Goal: Task Accomplishment & Management: Use online tool/utility

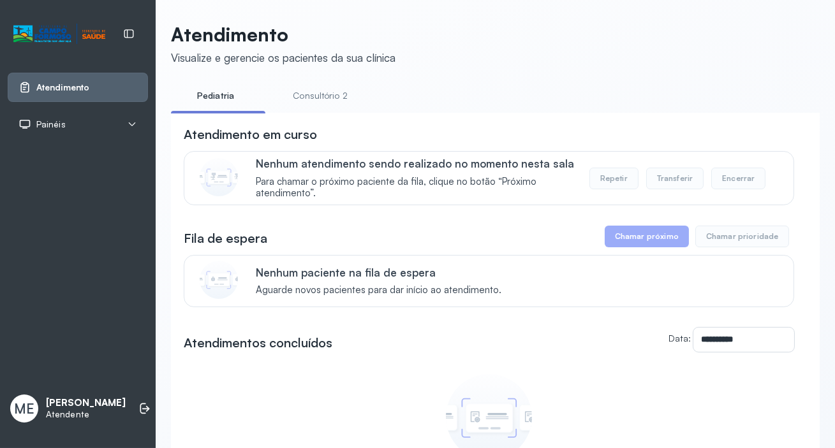
click at [626, 242] on button "Chamar próximo" at bounding box center [647, 237] width 84 height 22
click at [344, 96] on link "Consultório 2" at bounding box center [320, 95] width 89 height 21
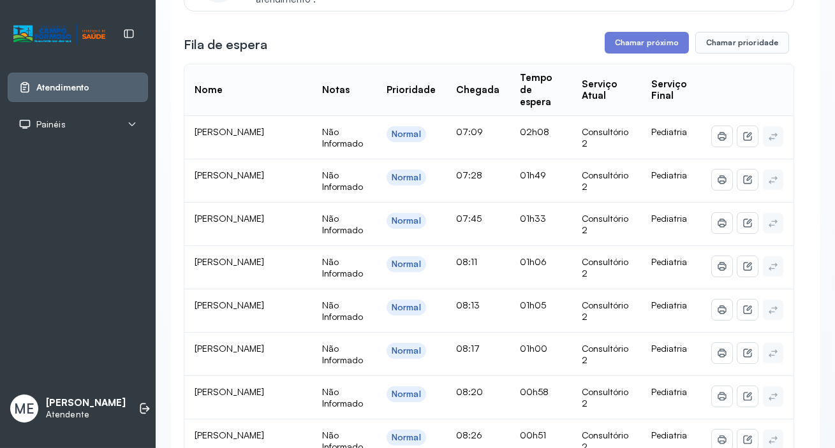
scroll to position [173, 0]
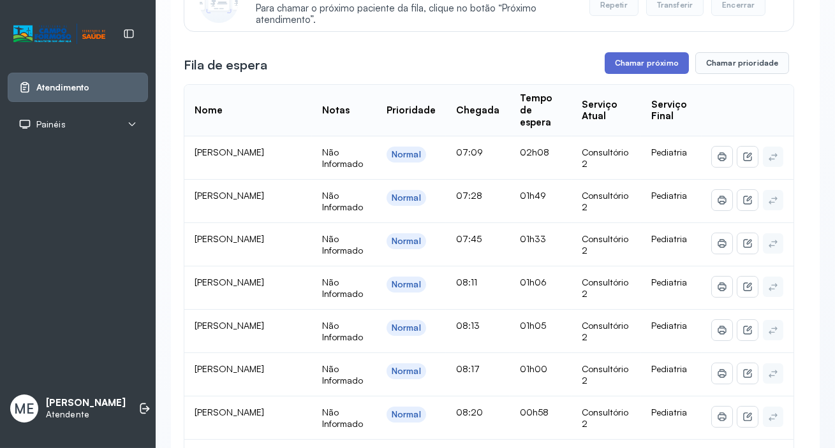
click at [633, 62] on button "Chamar próximo" at bounding box center [647, 63] width 84 height 22
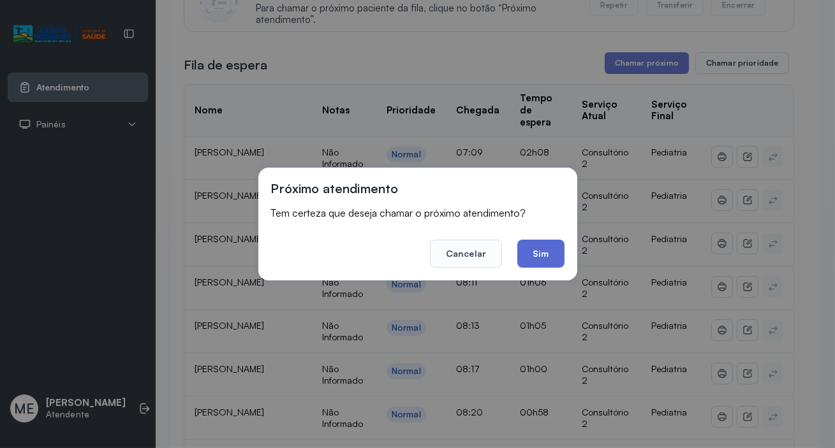
click at [548, 254] on button "Sim" at bounding box center [540, 254] width 47 height 28
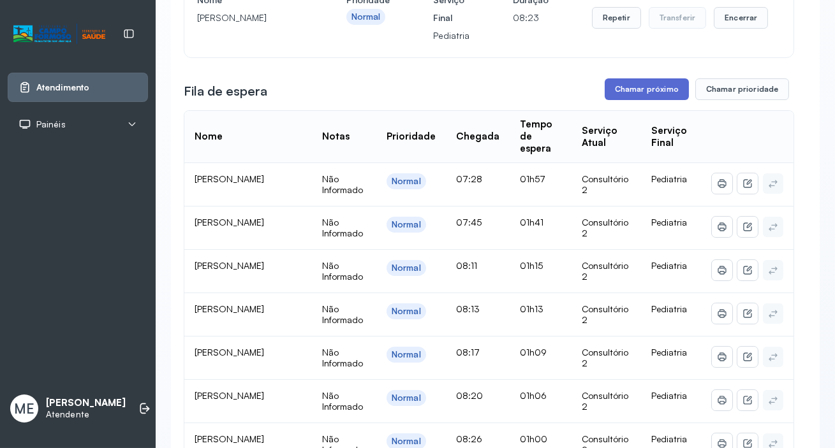
click at [639, 89] on button "Chamar próximo" at bounding box center [647, 89] width 84 height 22
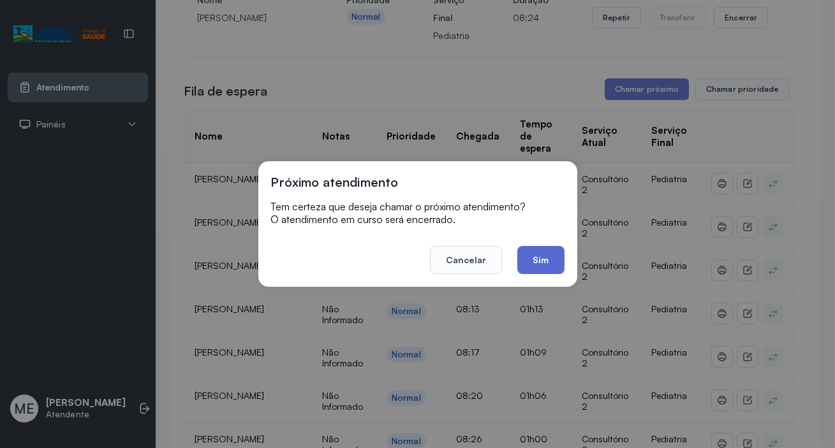
click at [544, 263] on button "Sim" at bounding box center [540, 260] width 47 height 28
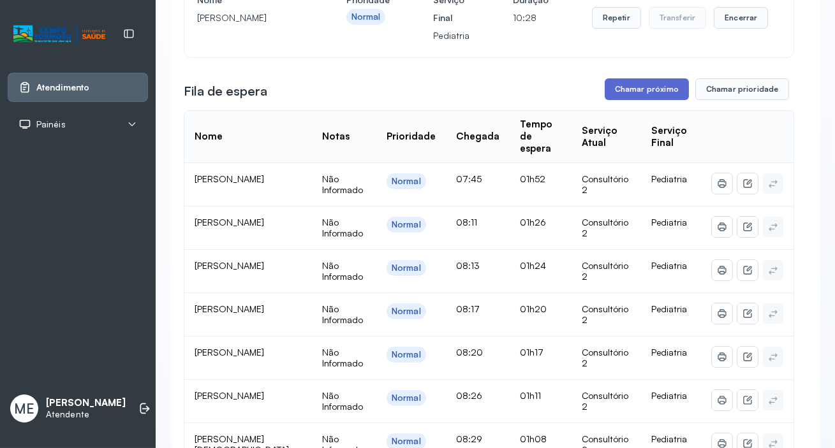
click at [614, 90] on button "Chamar próximo" at bounding box center [647, 89] width 84 height 22
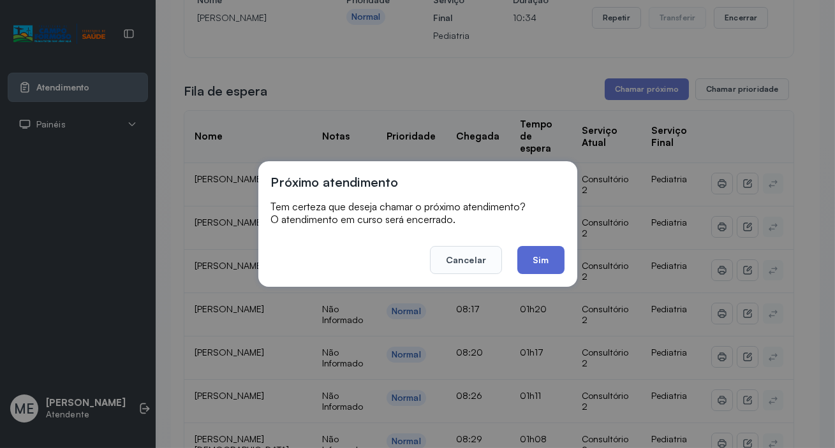
click at [541, 258] on button "Sim" at bounding box center [540, 260] width 47 height 28
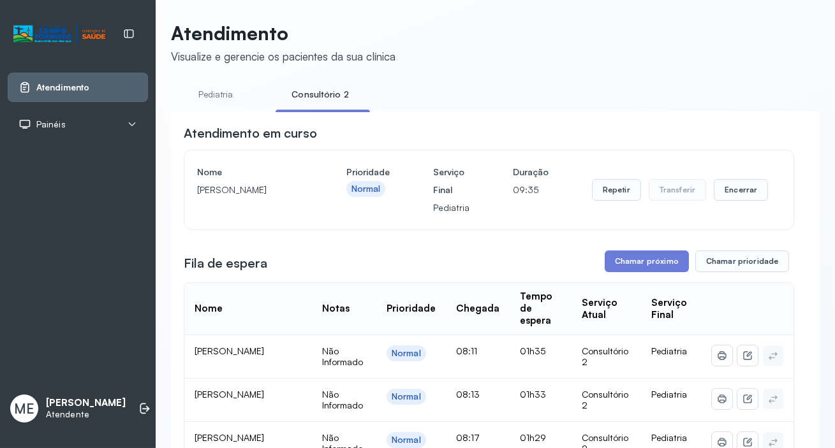
scroll to position [0, 0]
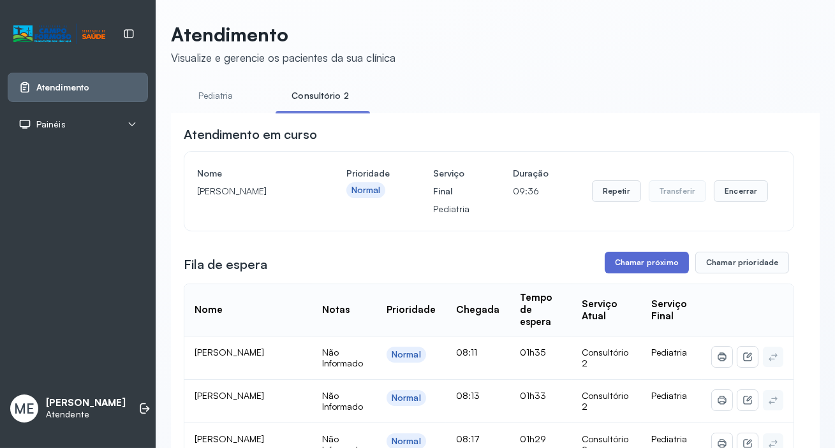
click at [628, 263] on button "Chamar próximo" at bounding box center [647, 263] width 84 height 22
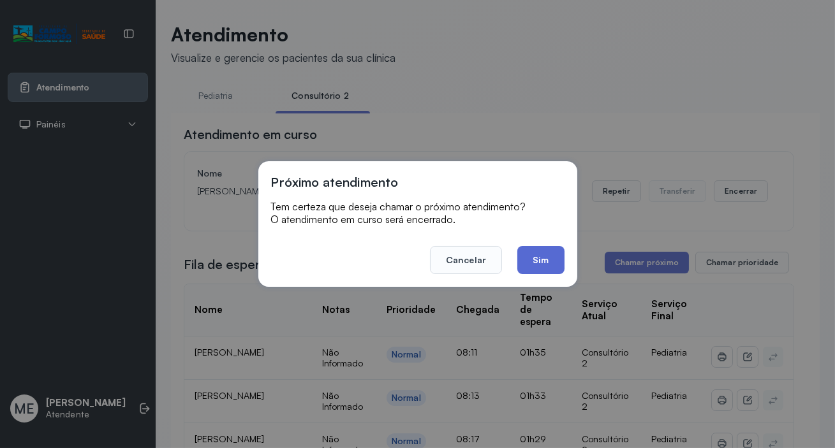
click at [543, 265] on button "Sim" at bounding box center [540, 260] width 47 height 28
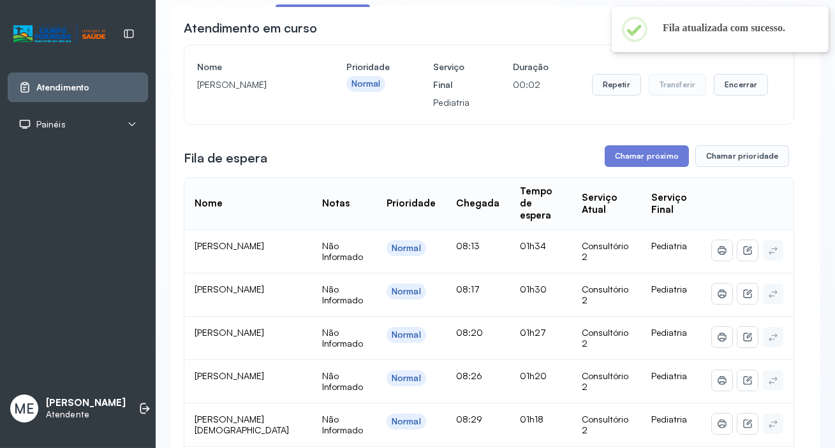
scroll to position [115, 0]
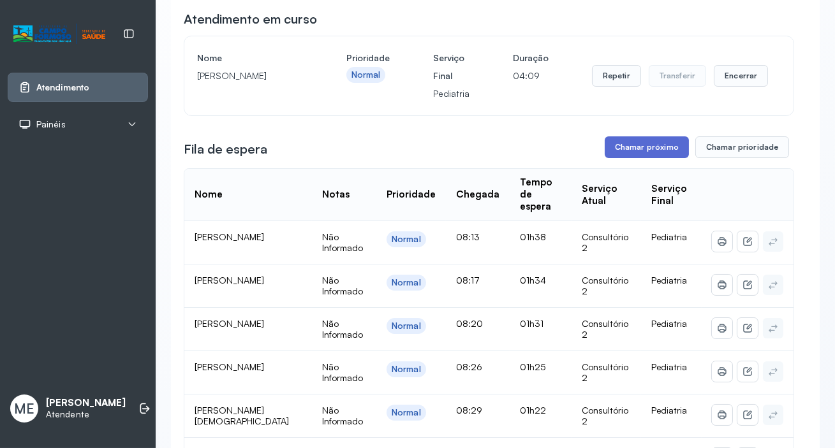
click at [626, 149] on button "Chamar próximo" at bounding box center [647, 147] width 84 height 22
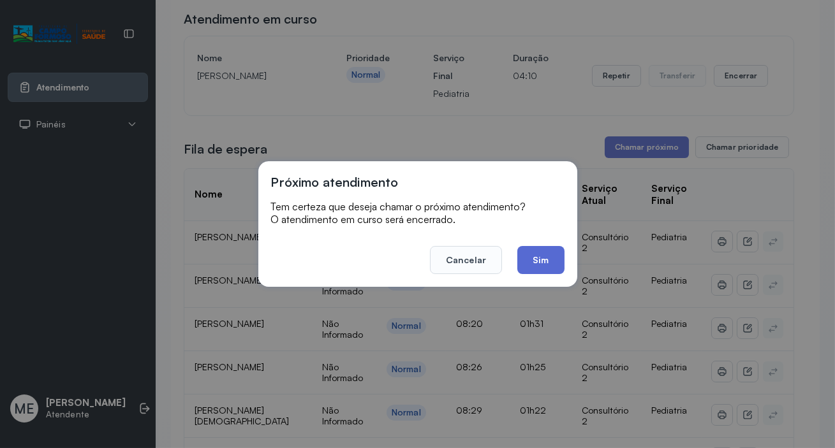
click at [534, 267] on button "Sim" at bounding box center [540, 260] width 47 height 28
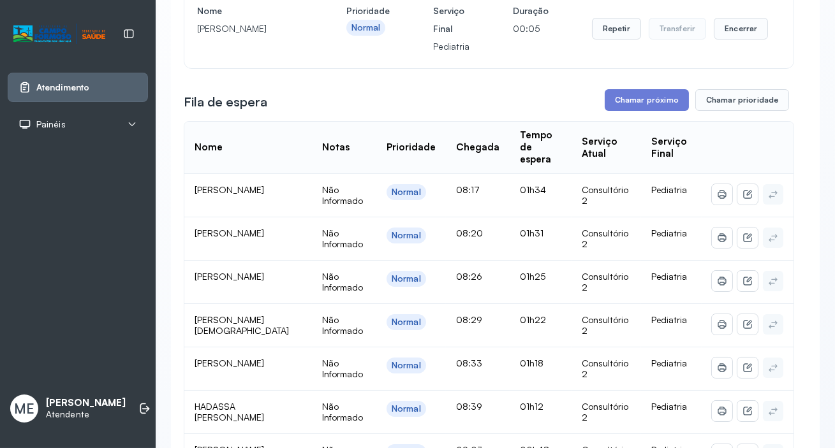
scroll to position [173, 0]
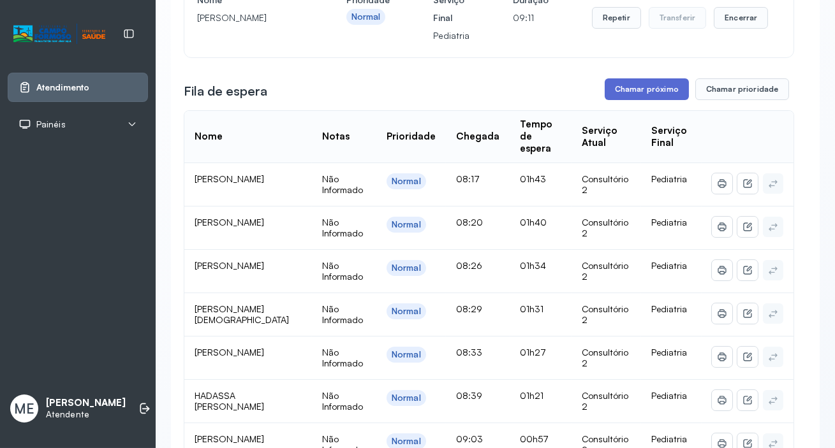
click at [625, 92] on button "Chamar próximo" at bounding box center [647, 89] width 84 height 22
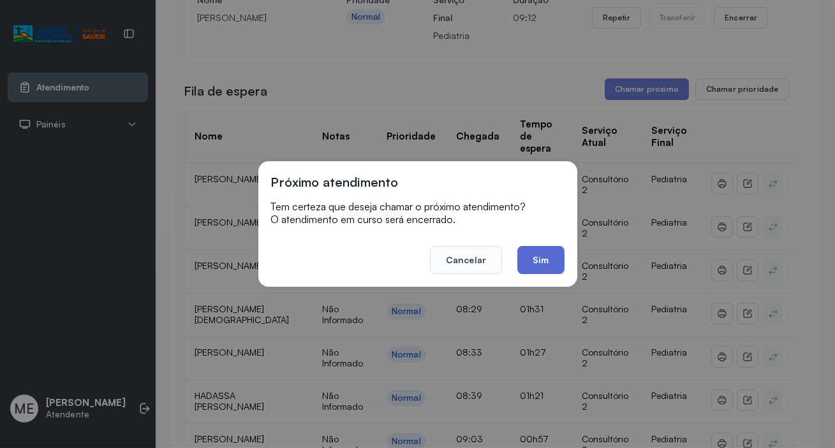
drag, startPoint x: 534, startPoint y: 281, endPoint x: 541, endPoint y: 265, distance: 18.0
click at [536, 272] on div "Próximo atendimento Tem certeza que deseja chamar o próximo atendimento? O aten…" at bounding box center [417, 224] width 319 height 126
click at [542, 263] on button "Sim" at bounding box center [540, 260] width 47 height 28
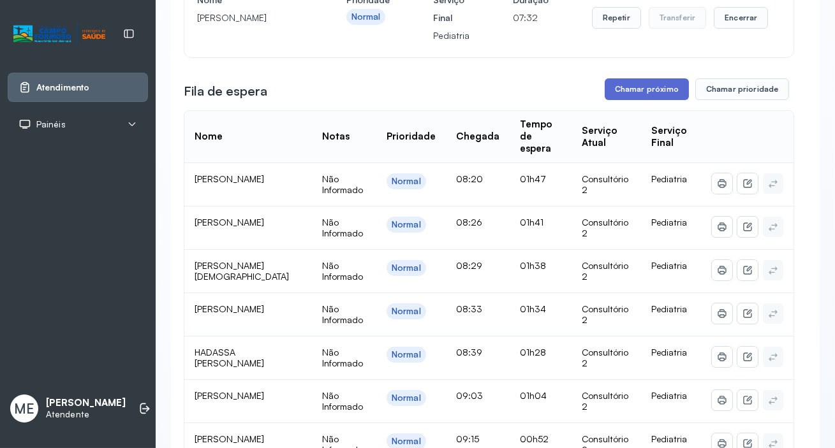
click at [608, 89] on button "Chamar próximo" at bounding box center [647, 89] width 84 height 22
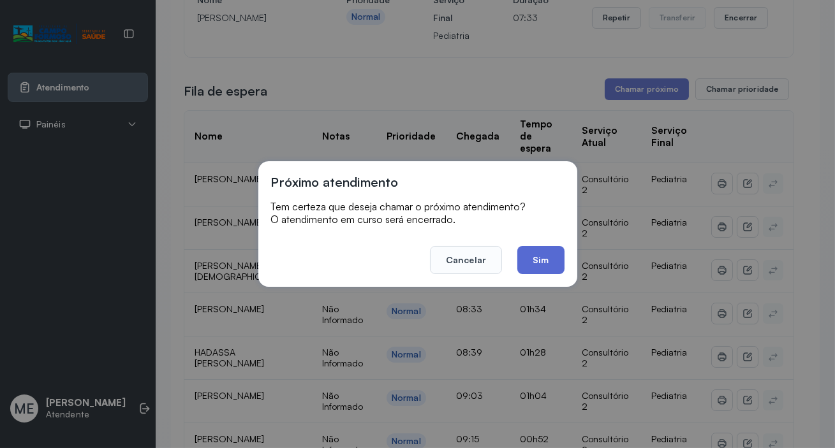
click at [536, 262] on button "Sim" at bounding box center [540, 260] width 47 height 28
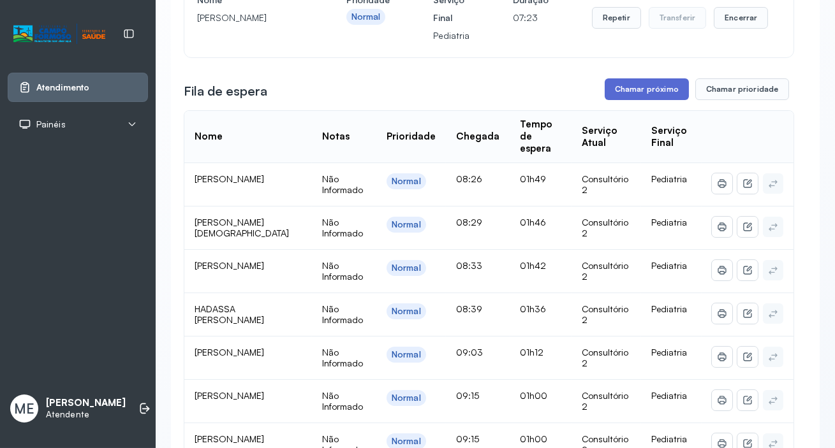
click at [659, 89] on button "Chamar próximo" at bounding box center [647, 89] width 84 height 22
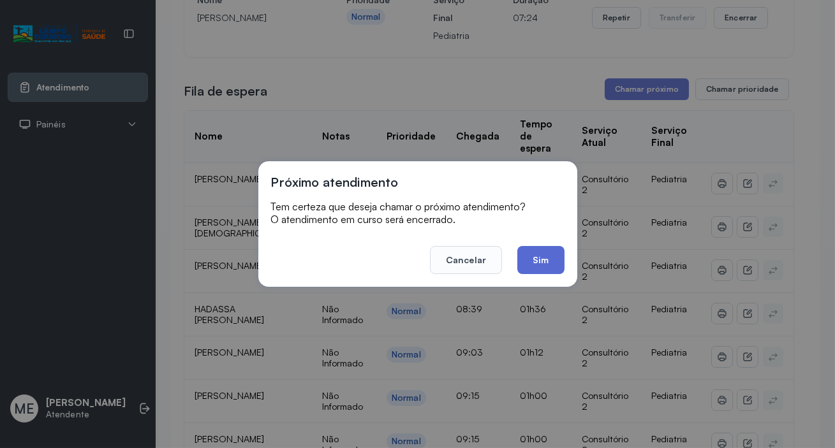
click at [529, 263] on button "Sim" at bounding box center [540, 260] width 47 height 28
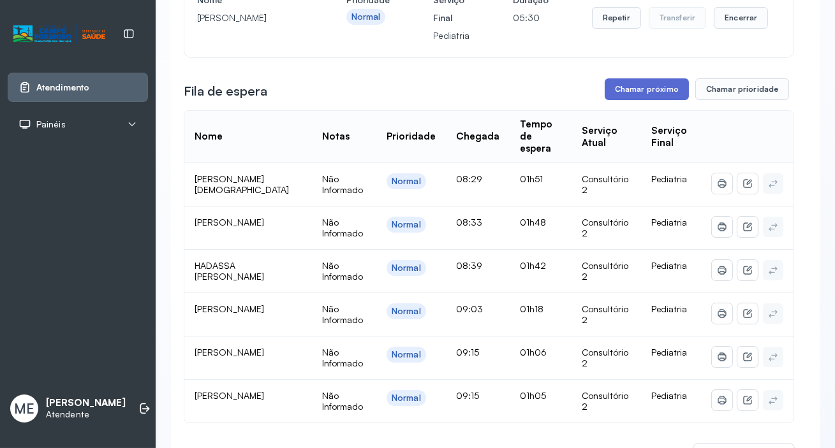
click at [657, 89] on button "Chamar próximo" at bounding box center [647, 89] width 84 height 22
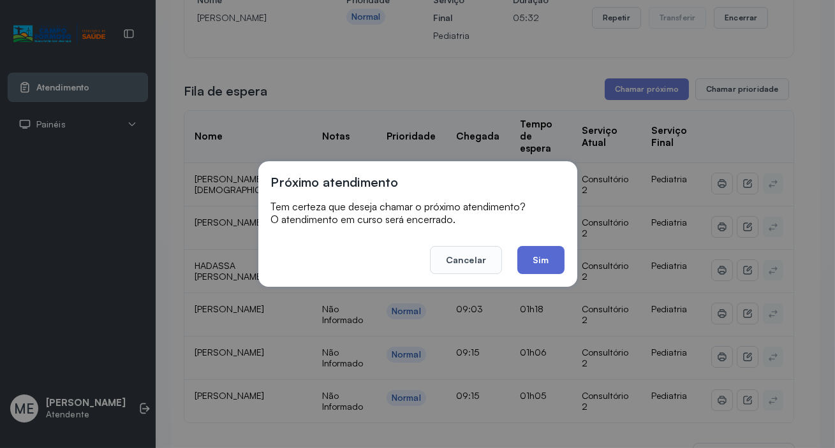
click at [530, 253] on button "Sim" at bounding box center [540, 260] width 47 height 28
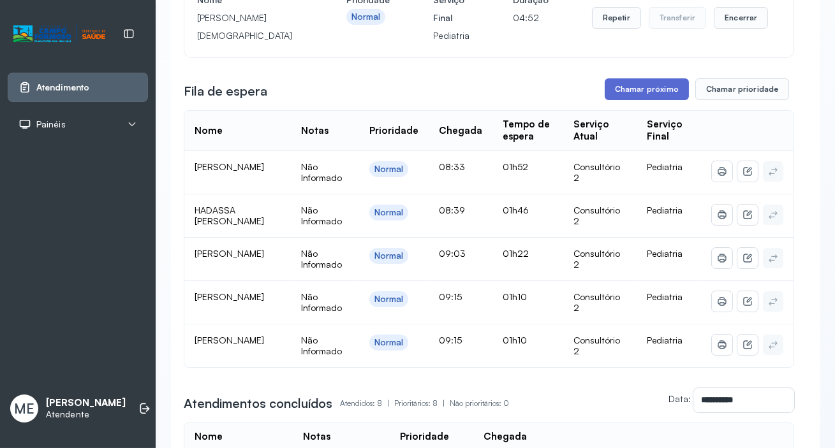
click at [622, 100] on button "Chamar próximo" at bounding box center [647, 89] width 84 height 22
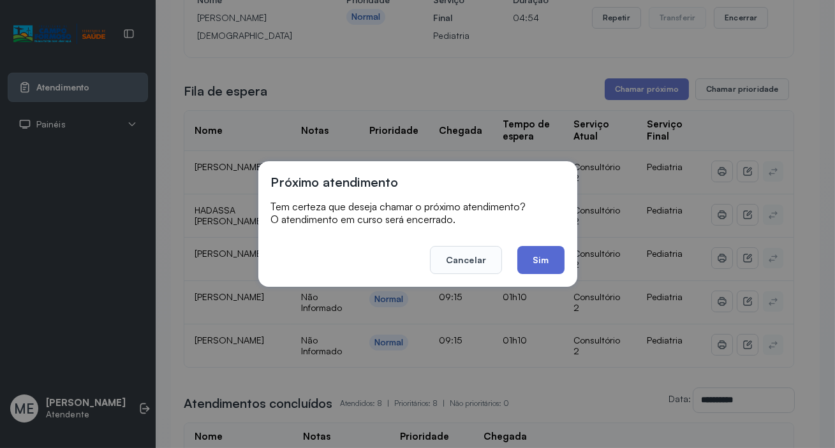
click at [541, 252] on button "Sim" at bounding box center [540, 260] width 47 height 28
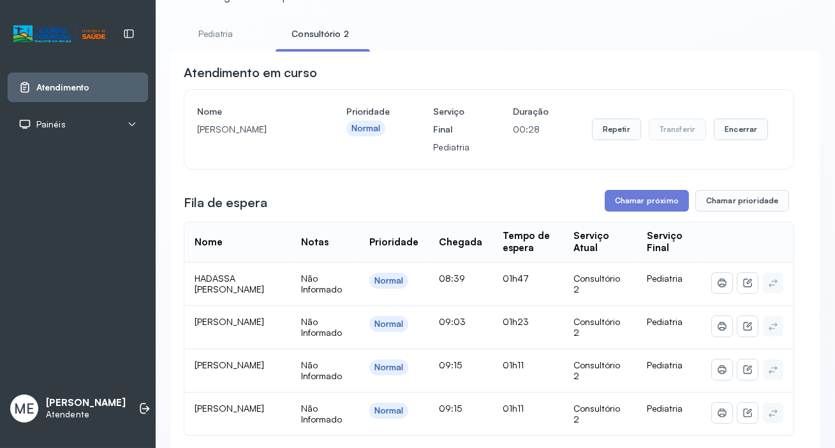
scroll to position [57, 0]
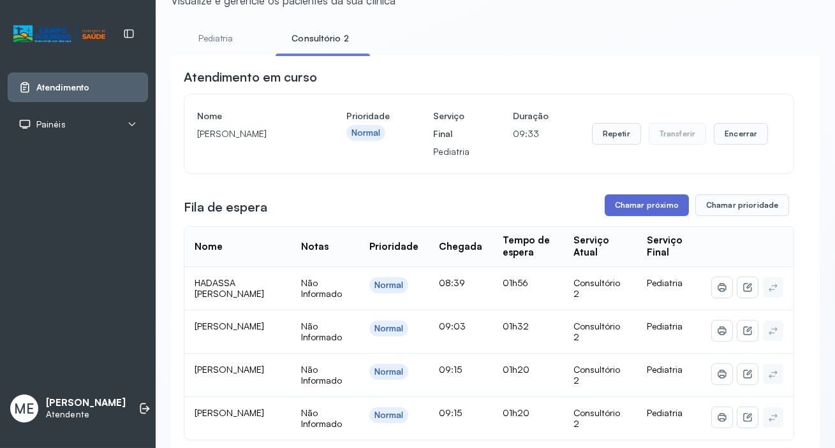
click at [632, 210] on button "Chamar próximo" at bounding box center [647, 206] width 84 height 22
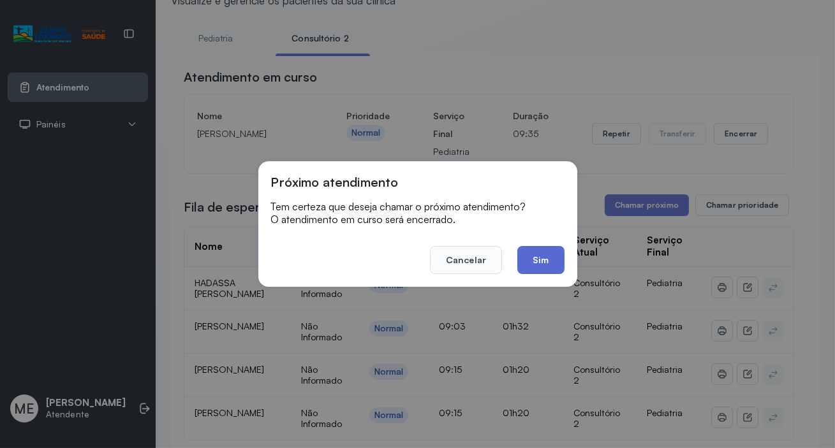
click at [541, 268] on button "Sim" at bounding box center [540, 260] width 47 height 28
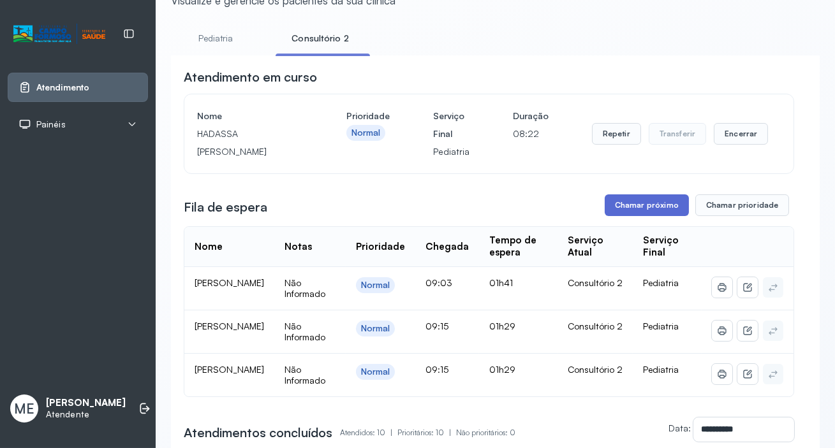
click at [618, 216] on button "Chamar próximo" at bounding box center [647, 206] width 84 height 22
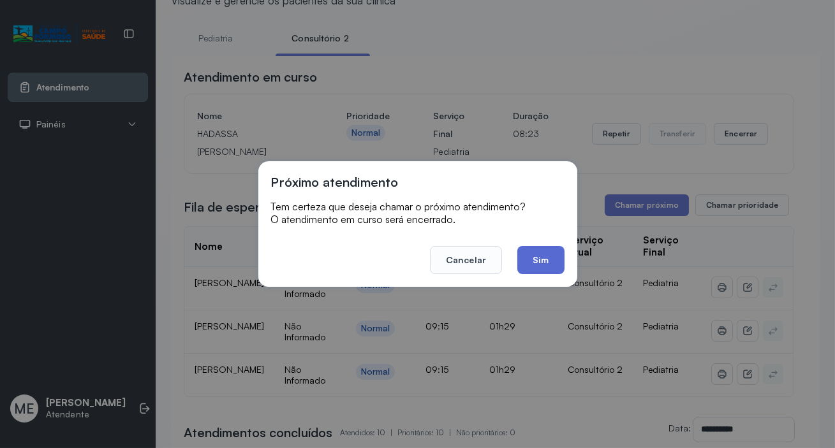
click at [541, 265] on button "Sim" at bounding box center [540, 260] width 47 height 28
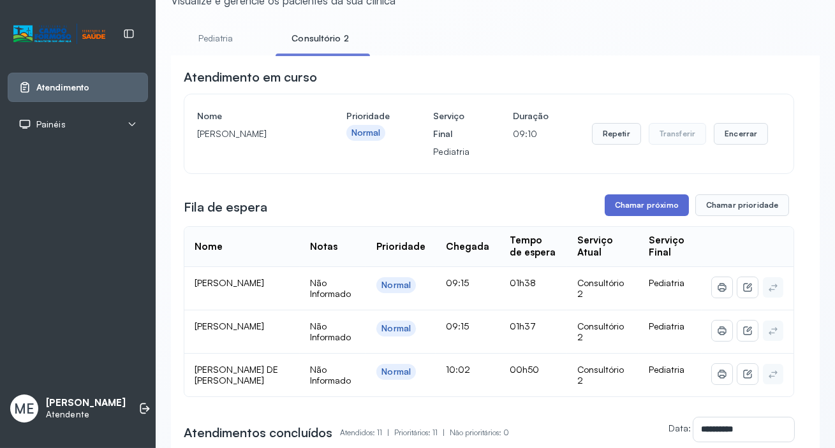
click at [648, 204] on button "Chamar próximo" at bounding box center [647, 206] width 84 height 22
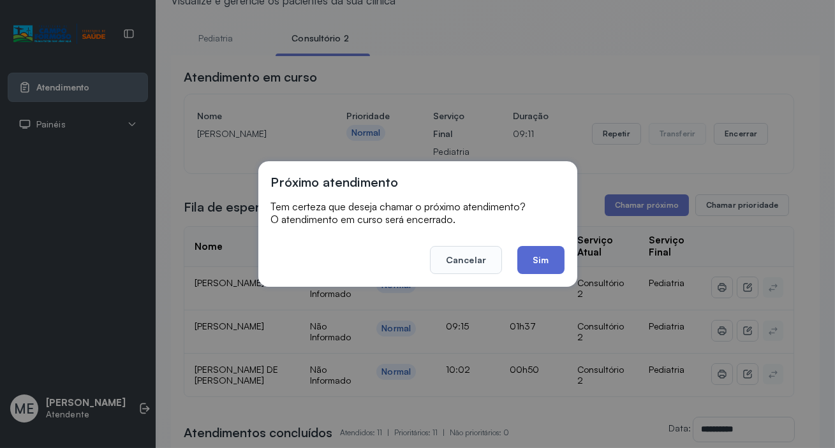
click at [533, 262] on button "Sim" at bounding box center [540, 260] width 47 height 28
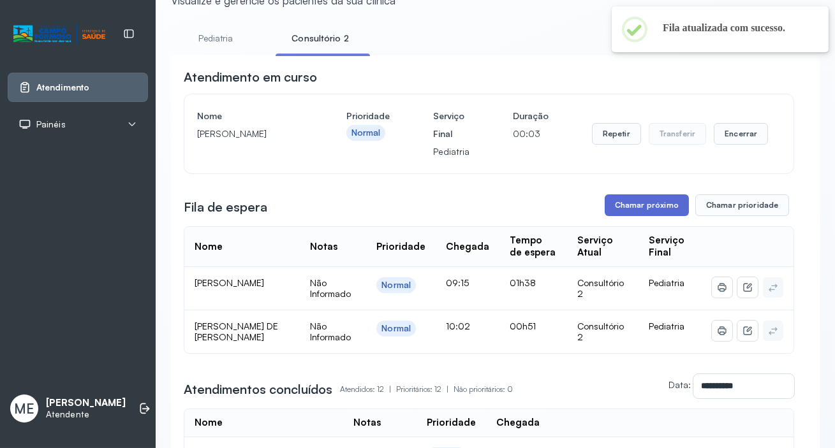
click at [635, 209] on button "Chamar próximo" at bounding box center [647, 206] width 84 height 22
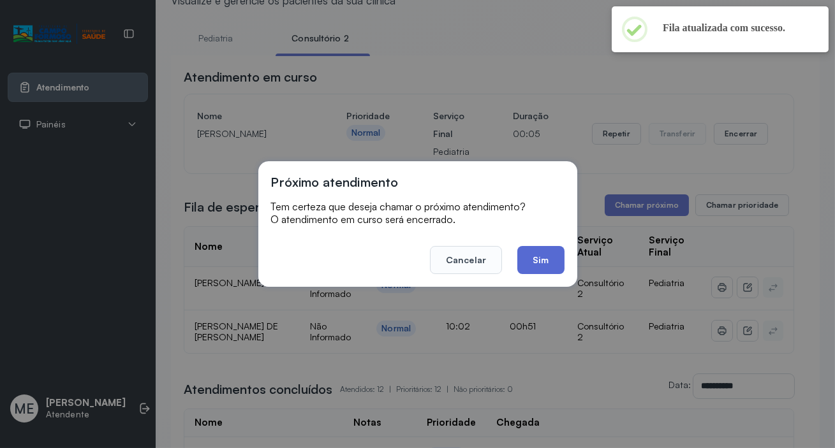
click at [538, 268] on button "Sim" at bounding box center [540, 260] width 47 height 28
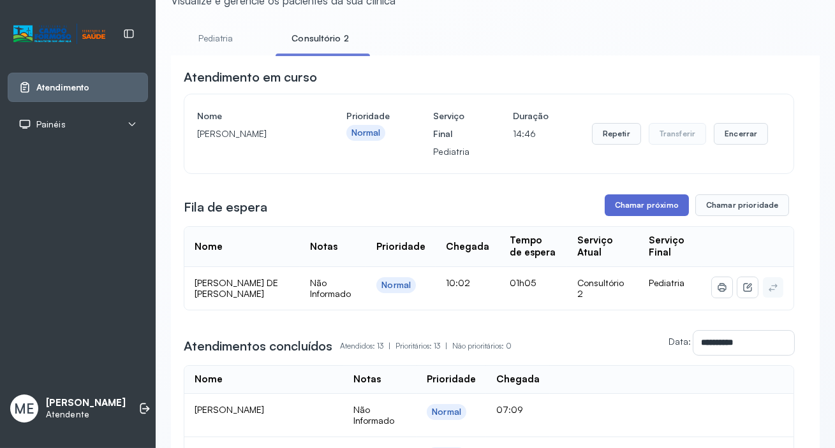
click at [622, 209] on button "Chamar próximo" at bounding box center [647, 206] width 84 height 22
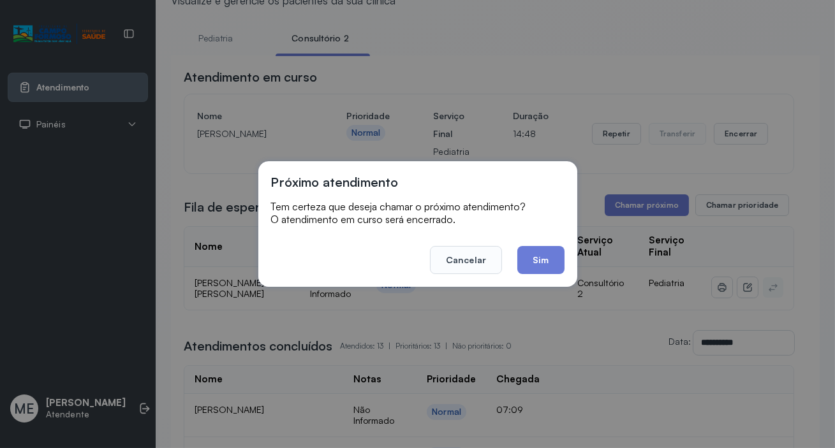
click at [533, 264] on button "Sim" at bounding box center [540, 260] width 47 height 28
